Goal: Transaction & Acquisition: Obtain resource

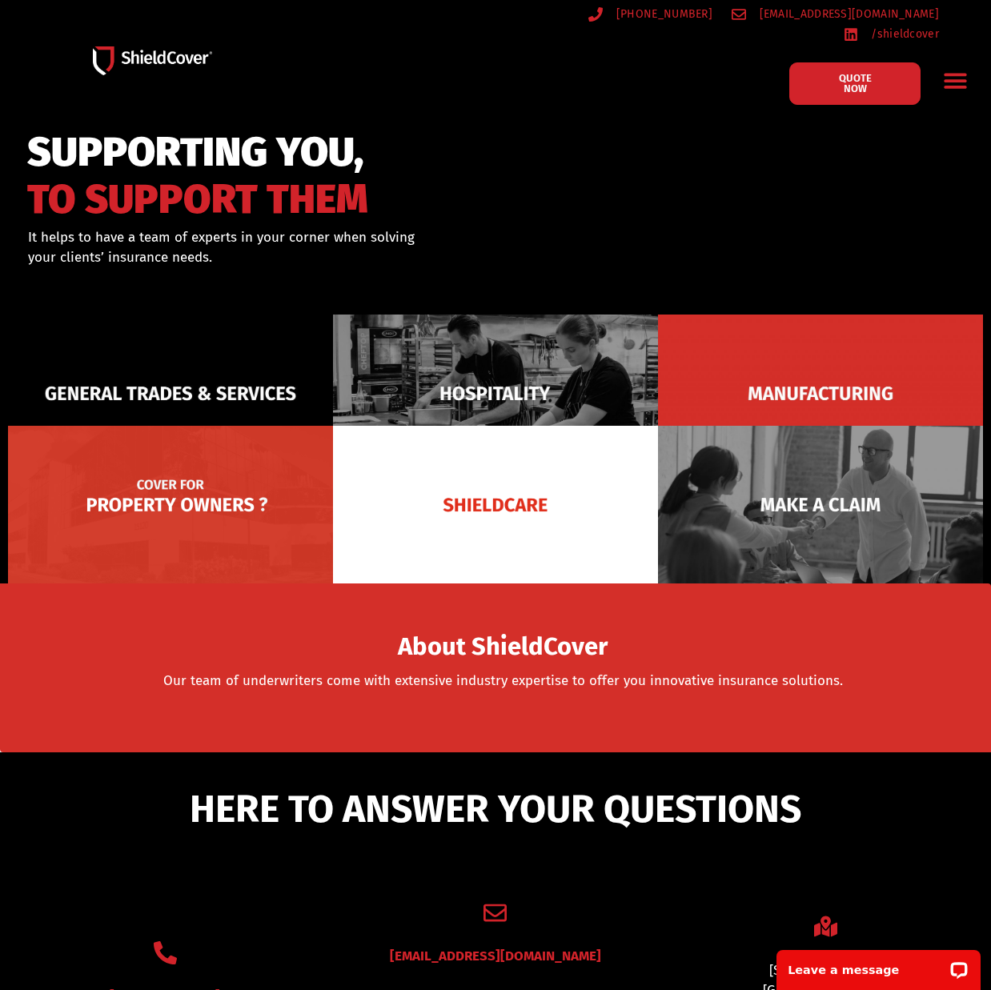
click at [191, 488] on img at bounding box center [170, 505] width 325 height 158
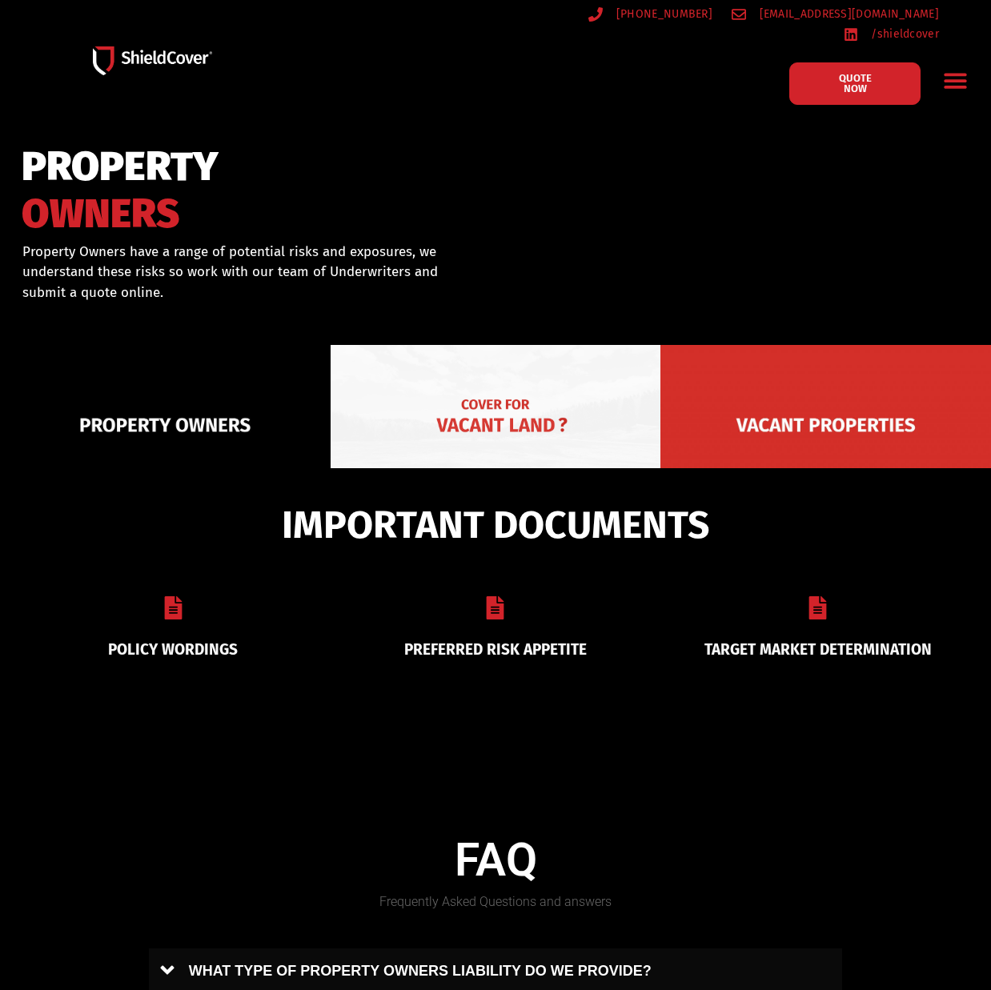
click at [416, 401] on img at bounding box center [496, 425] width 331 height 160
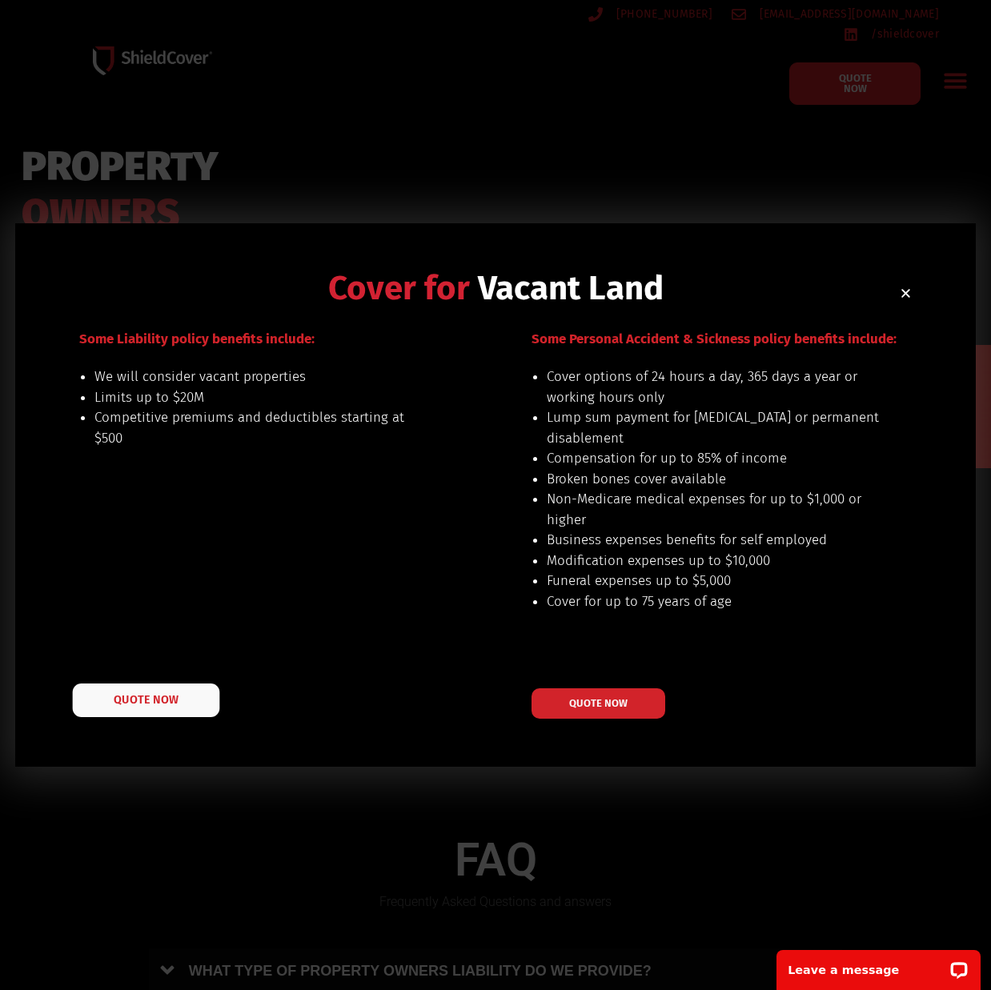
click at [121, 705] on span "QUOTE NOW" at bounding box center [146, 699] width 64 height 11
